Goal: Task Accomplishment & Management: Complete application form

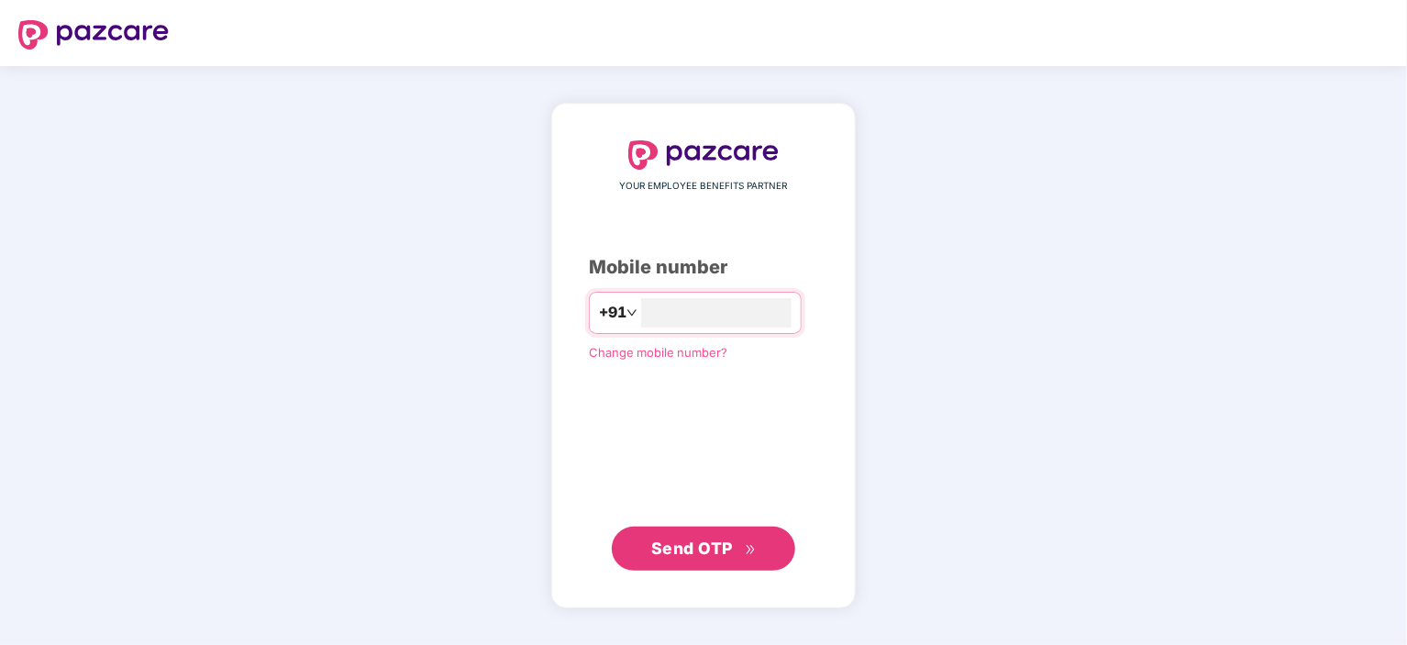
type input "**********"
click at [728, 547] on span "Send OTP" at bounding box center [692, 547] width 82 height 19
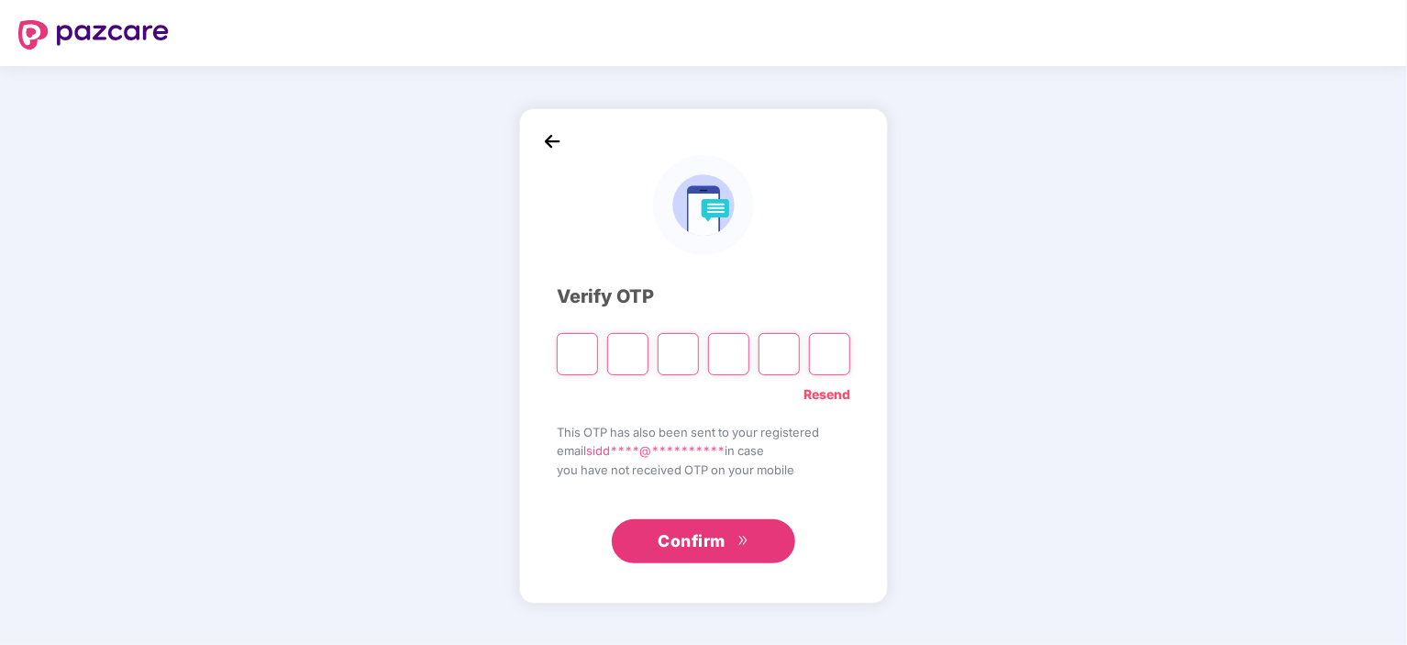
type input "*"
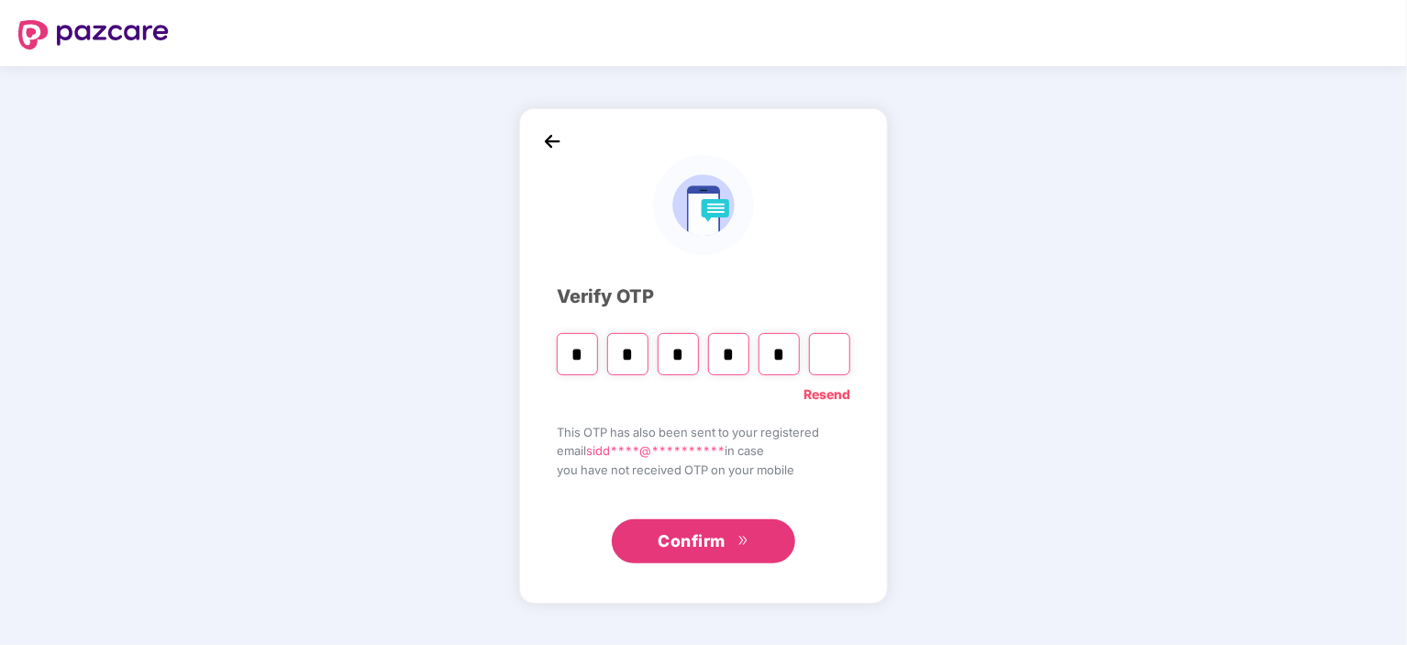
type input "*"
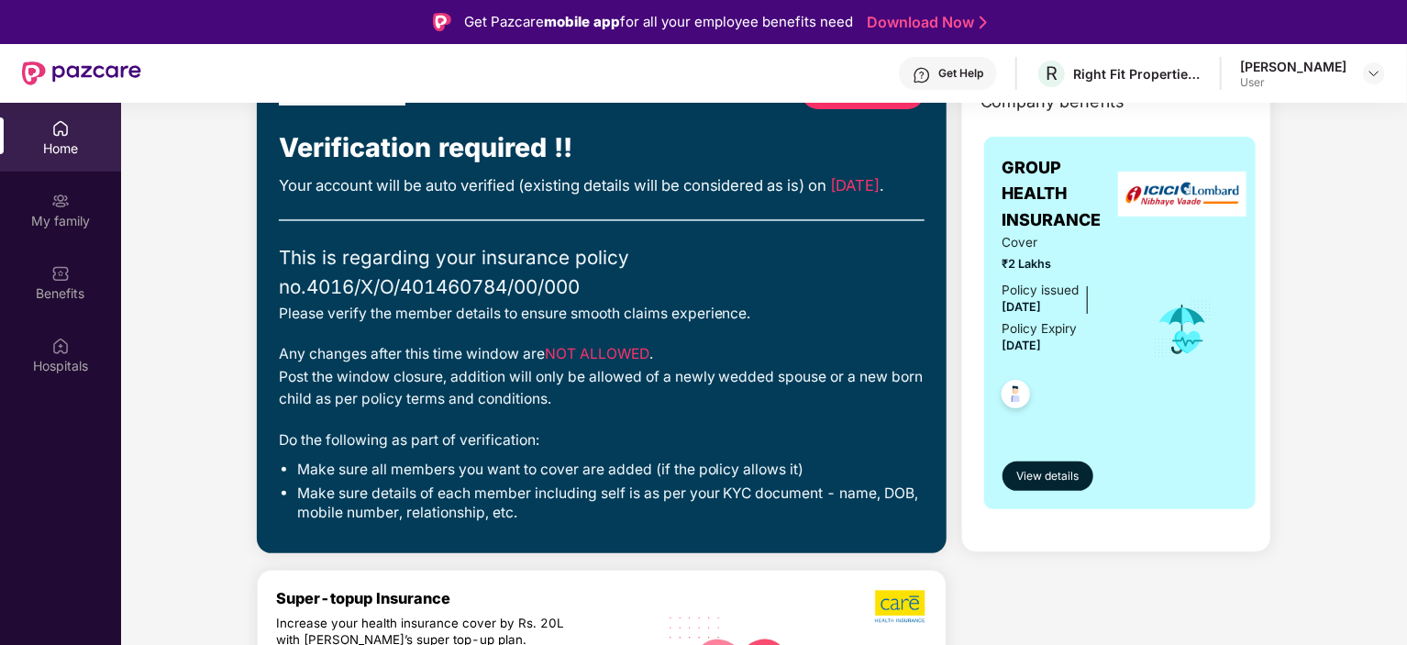
scroll to position [92, 0]
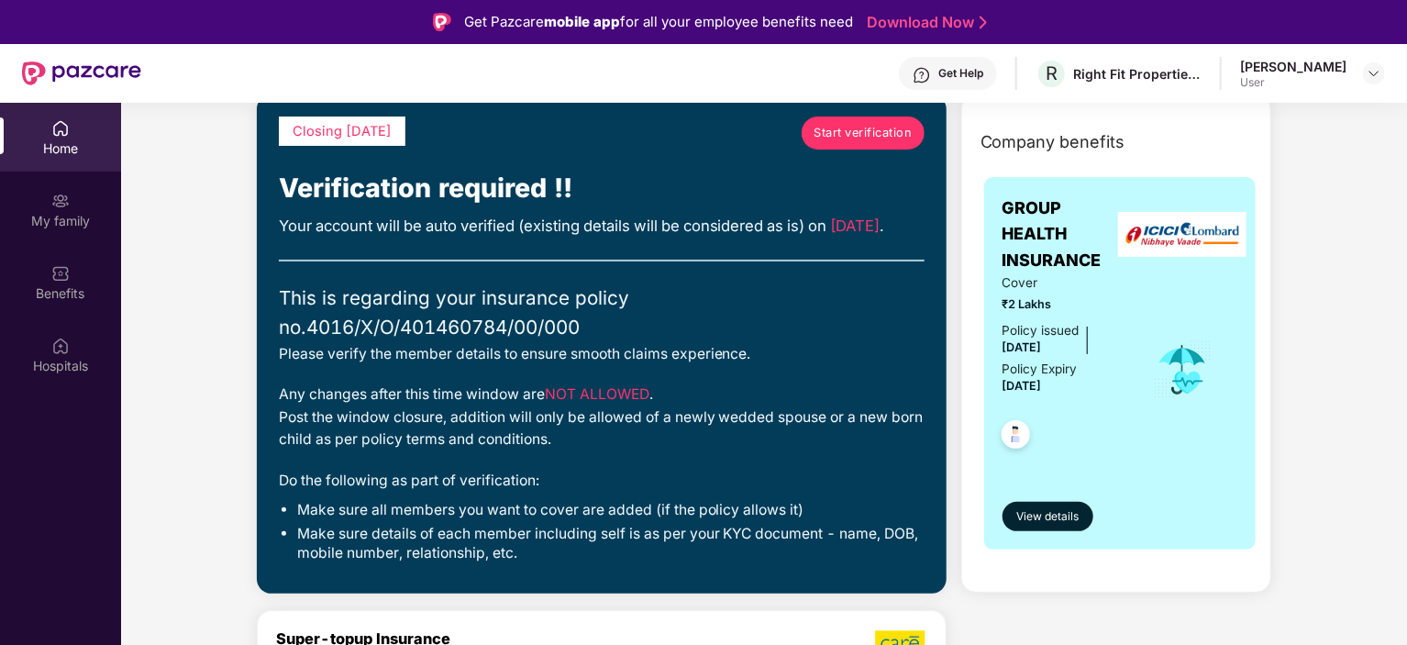
click at [855, 146] on link "Start verification" at bounding box center [863, 132] width 123 height 33
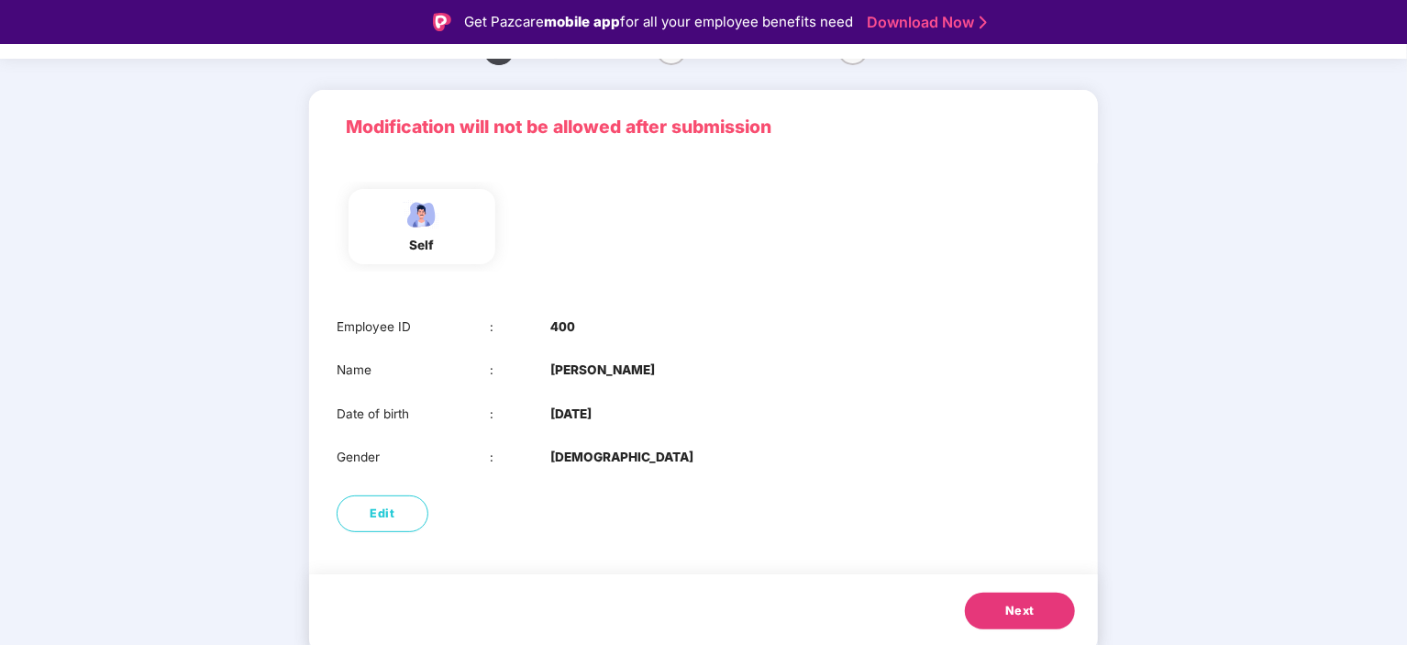
scroll to position [44, 0]
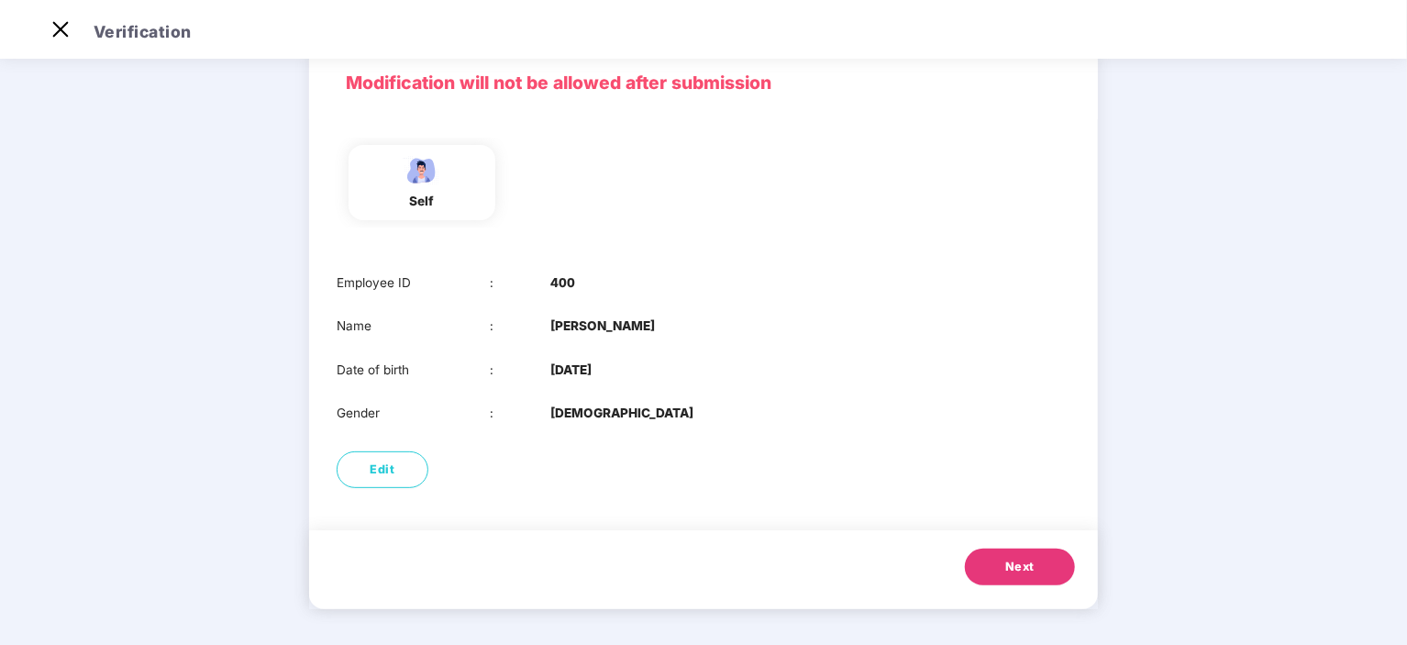
click at [1003, 573] on button "Next" at bounding box center [1020, 566] width 110 height 37
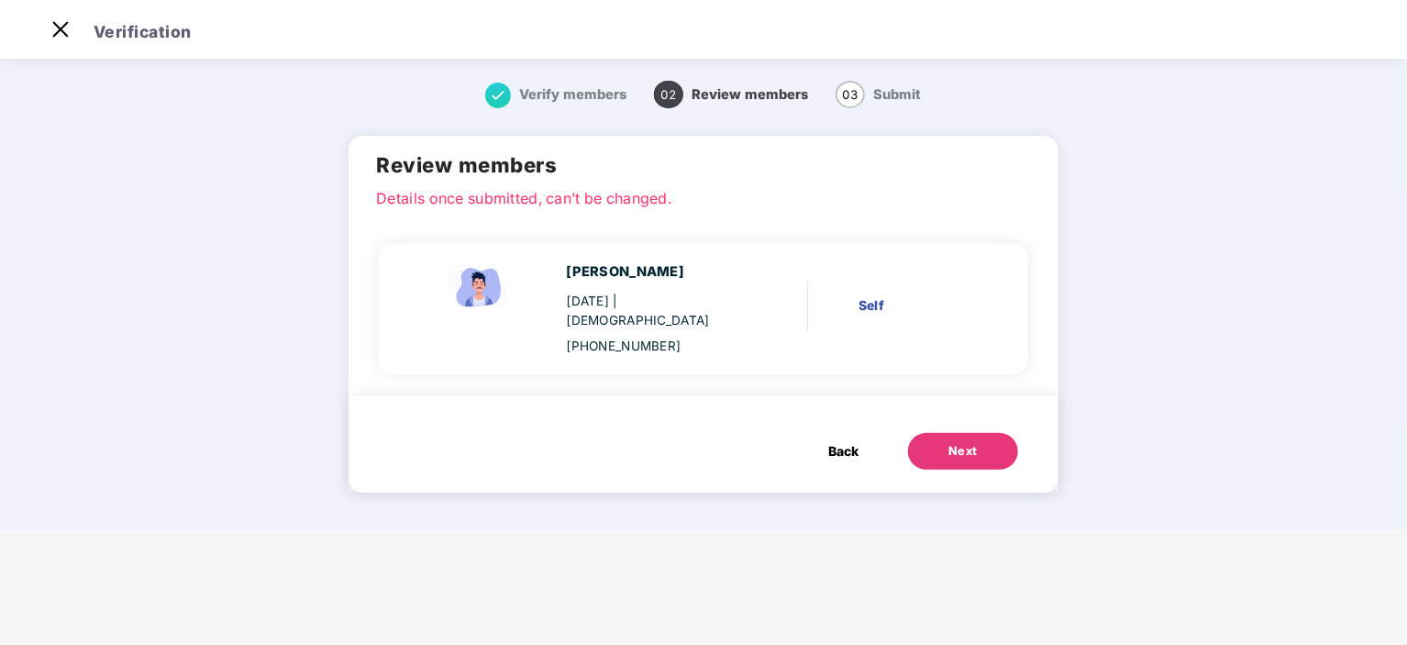
click at [974, 442] on div "Next" at bounding box center [962, 451] width 29 height 18
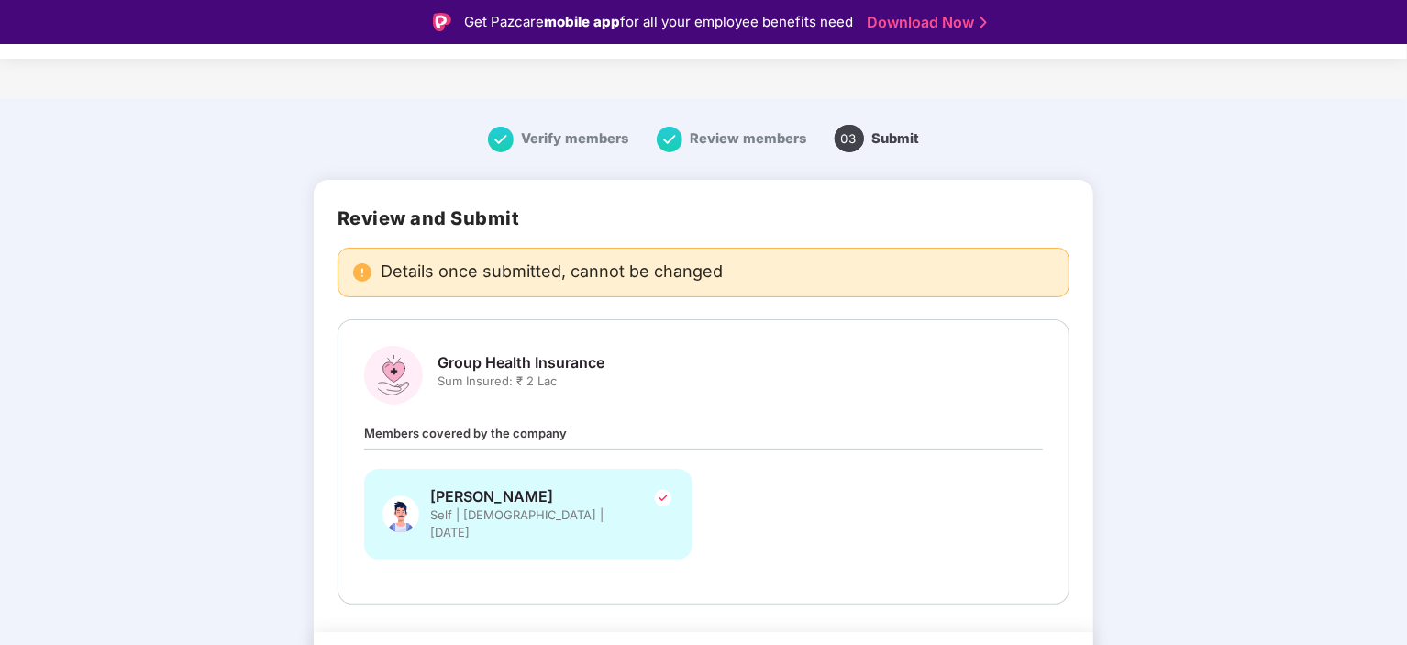
scroll to position [44, 0]
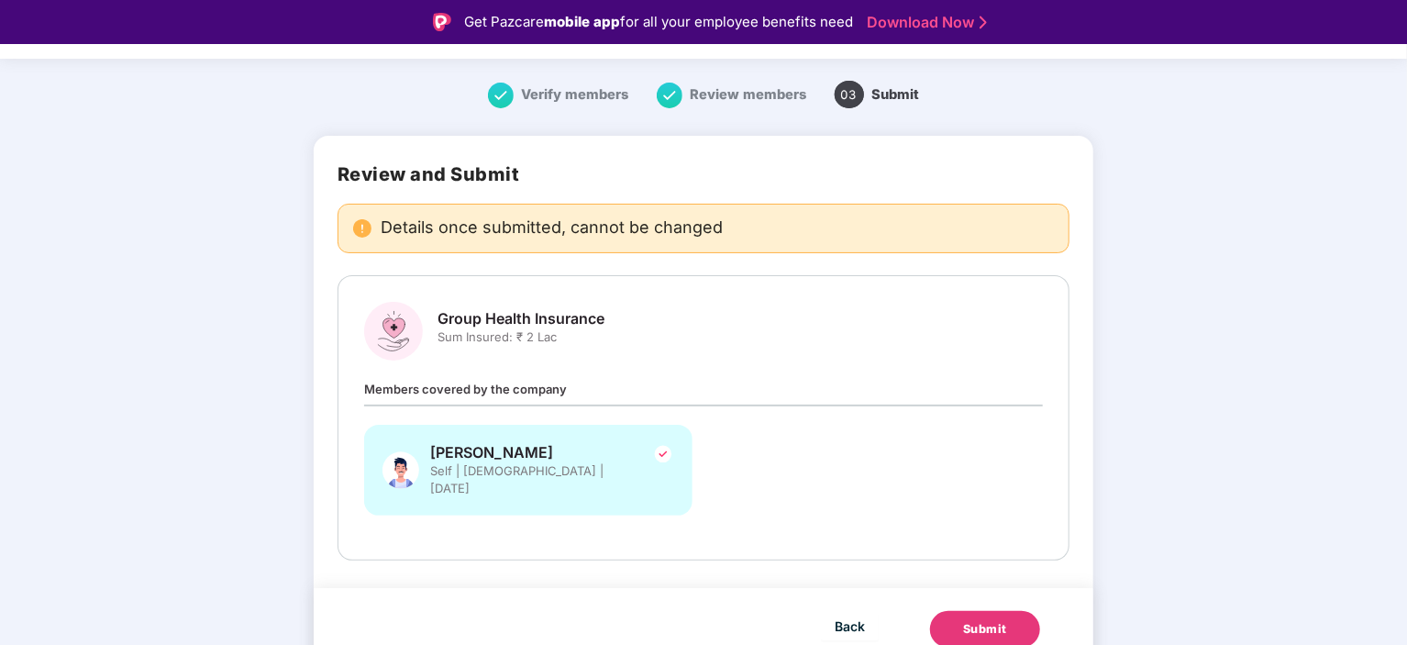
click at [665, 452] on img at bounding box center [663, 454] width 22 height 22
click at [658, 455] on img at bounding box center [663, 454] width 22 height 22
click at [659, 450] on img at bounding box center [663, 454] width 22 height 22
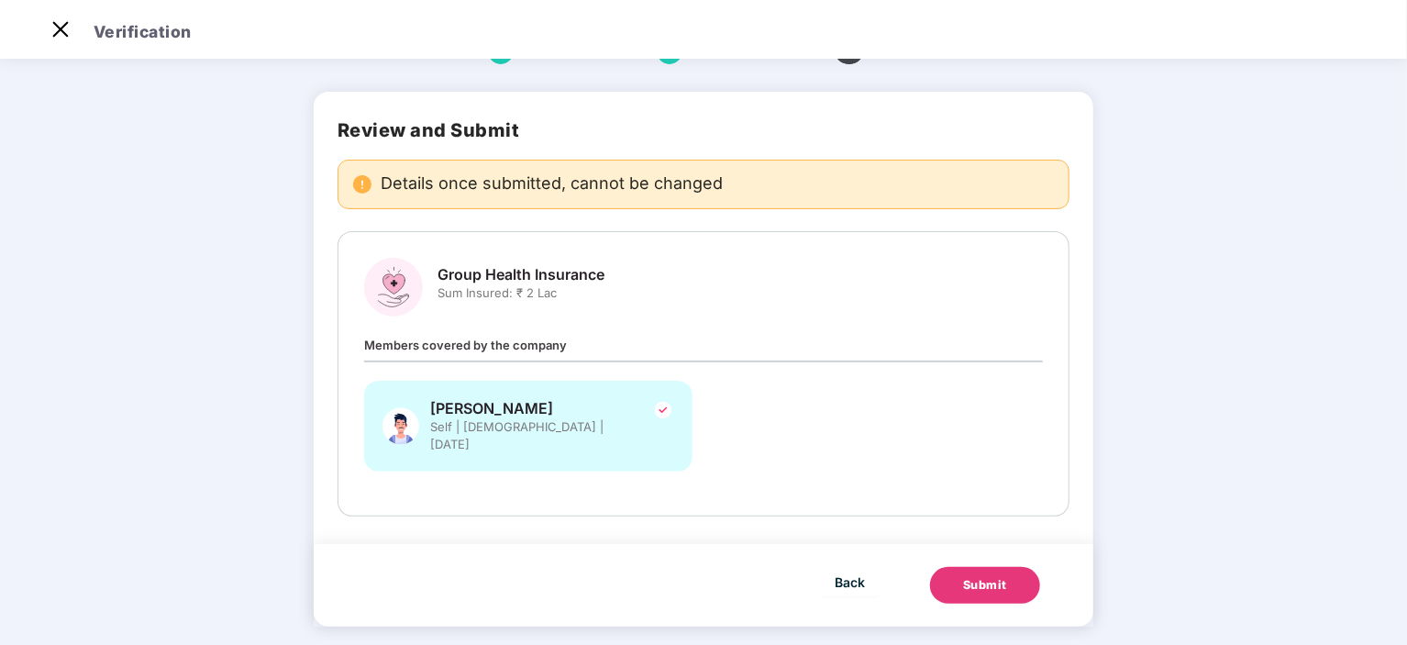
click at [979, 579] on button "Submit" at bounding box center [985, 585] width 110 height 37
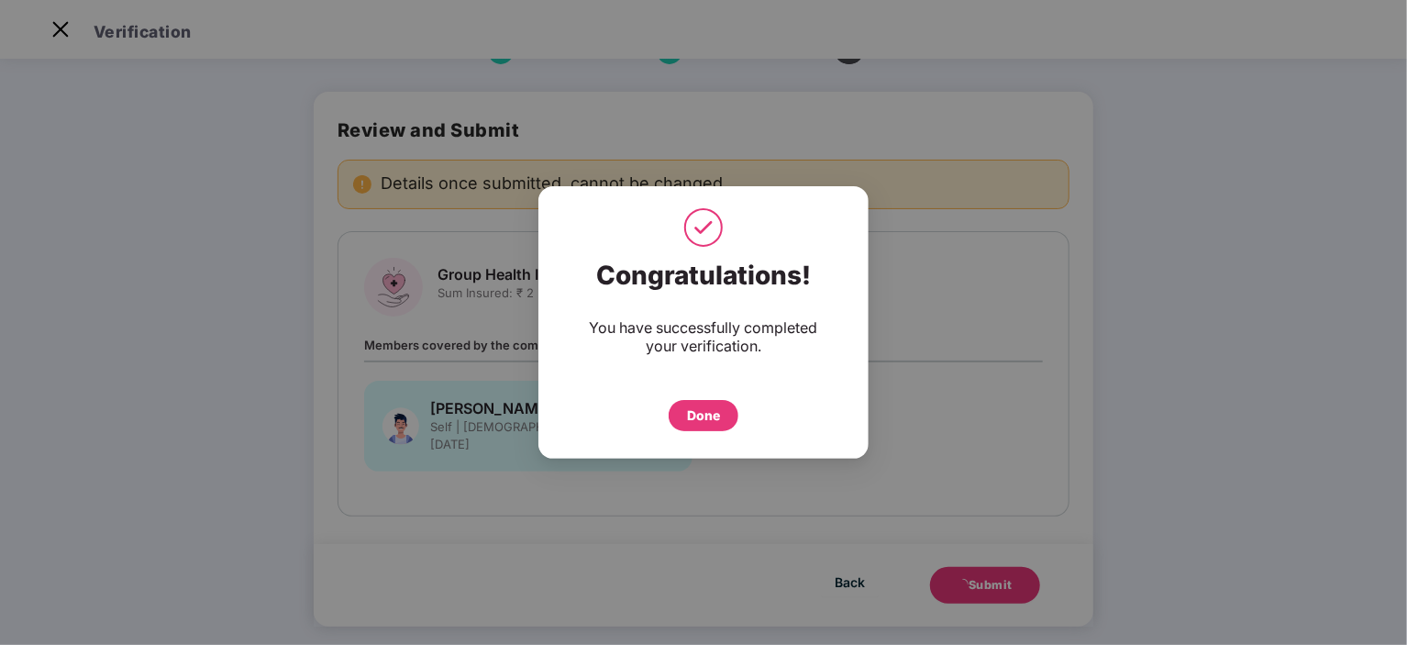
click at [712, 413] on div "Done" at bounding box center [703, 415] width 33 height 20
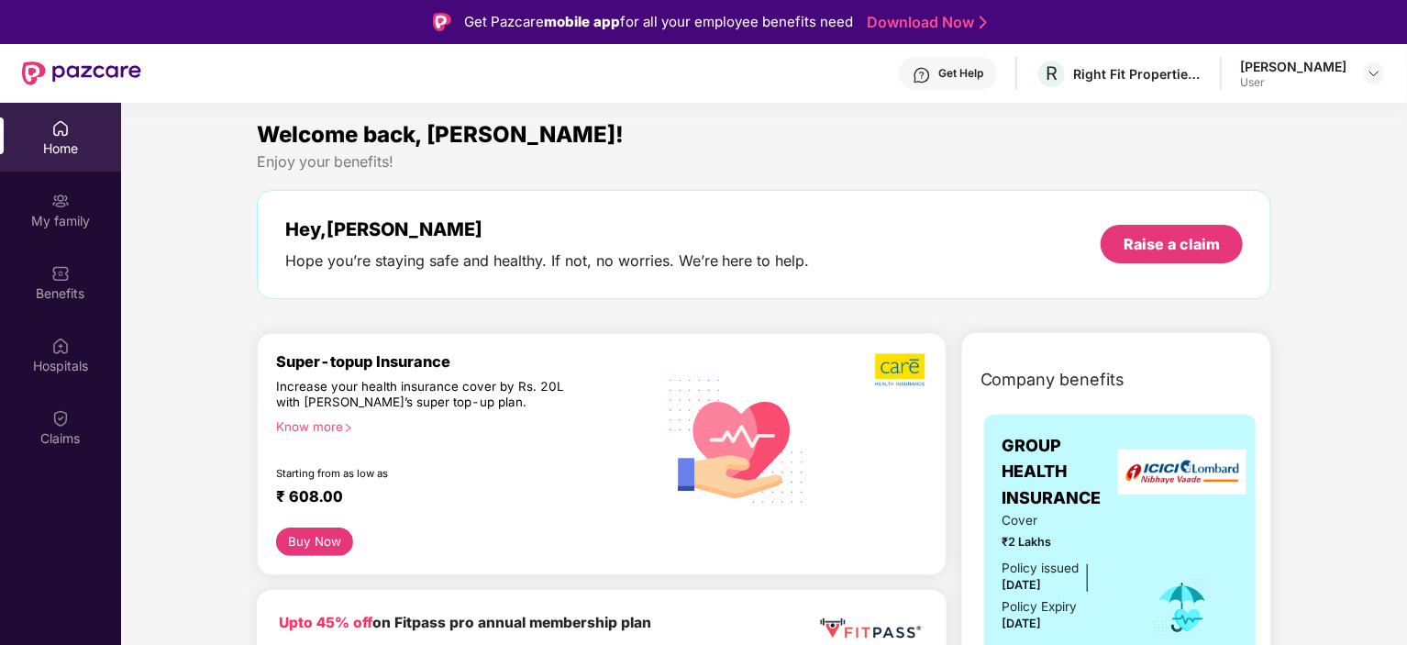
click at [1357, 73] on div "[PERSON_NAME] Pagadipala User" at bounding box center [1312, 74] width 145 height 32
click at [1372, 68] on img at bounding box center [1373, 73] width 15 height 15
click at [1218, 105] on div "Logout" at bounding box center [1287, 117] width 238 height 36
